Goal: Check status

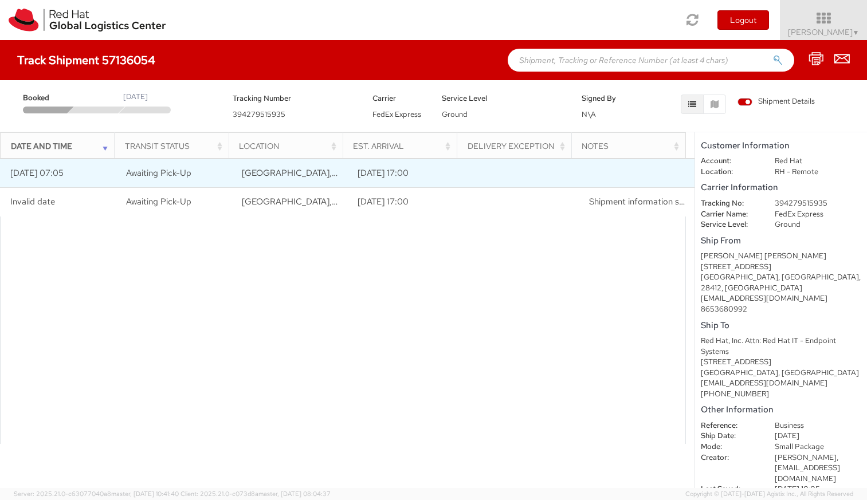
click at [173, 171] on span "Awaiting Pick-Up" at bounding box center [158, 172] width 65 height 11
click at [29, 176] on td "[DATE] 07:05" at bounding box center [58, 173] width 116 height 29
click at [511, 175] on td at bounding box center [521, 173] width 116 height 29
